Goal: Information Seeking & Learning: Learn about a topic

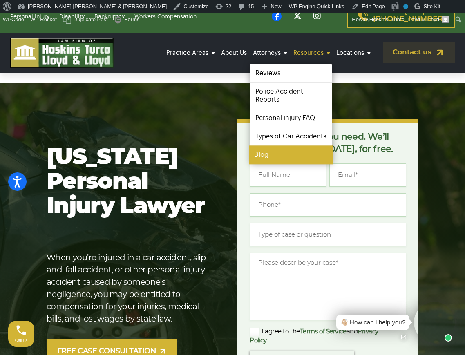
click at [269, 150] on link "Blog" at bounding box center [291, 155] width 84 height 18
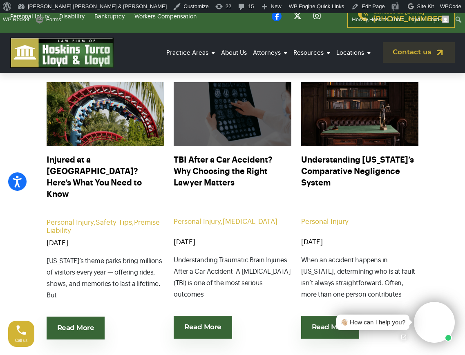
scroll to position [304, 0]
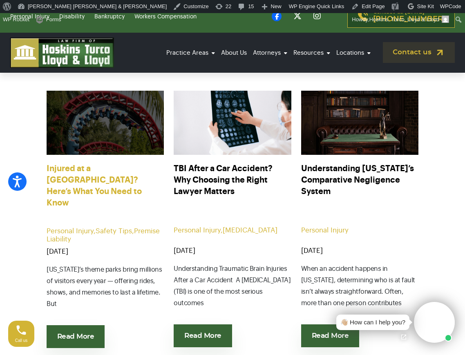
click at [94, 169] on link "Injured at a Theme Park? Here’s What You Need to Know" at bounding box center [105, 186] width 117 height 46
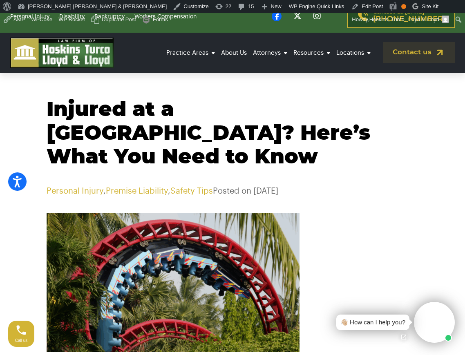
scroll to position [22, 0]
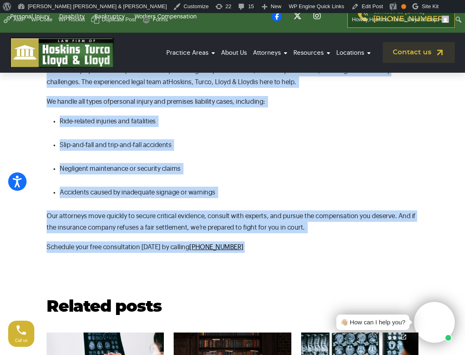
drag, startPoint x: 45, startPoint y: 107, endPoint x: 232, endPoint y: 219, distance: 217.1
click at [232, 219] on body "Press Option+1 for screen-reader mode, Option+0 to cancel Accessibility Screen-…" at bounding box center [232, 63] width 465 height 2979
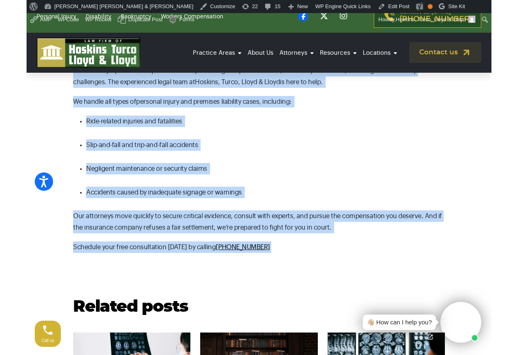
scroll to position [1512, 0]
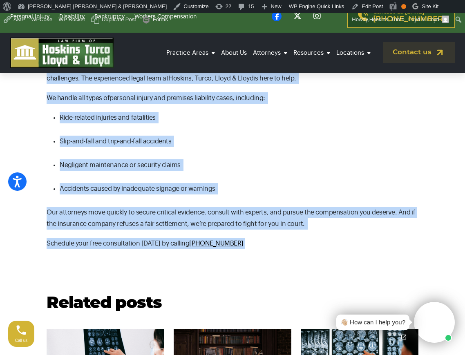
copy body "Injured at a Theme Park? Here’s What You Need to Know Personal Injury , Premise…"
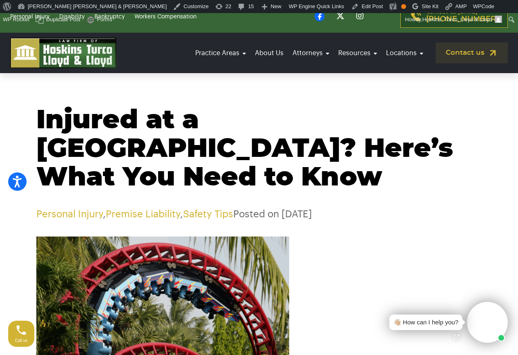
scroll to position [21, 0]
